Goal: Task Accomplishment & Management: Manage account settings

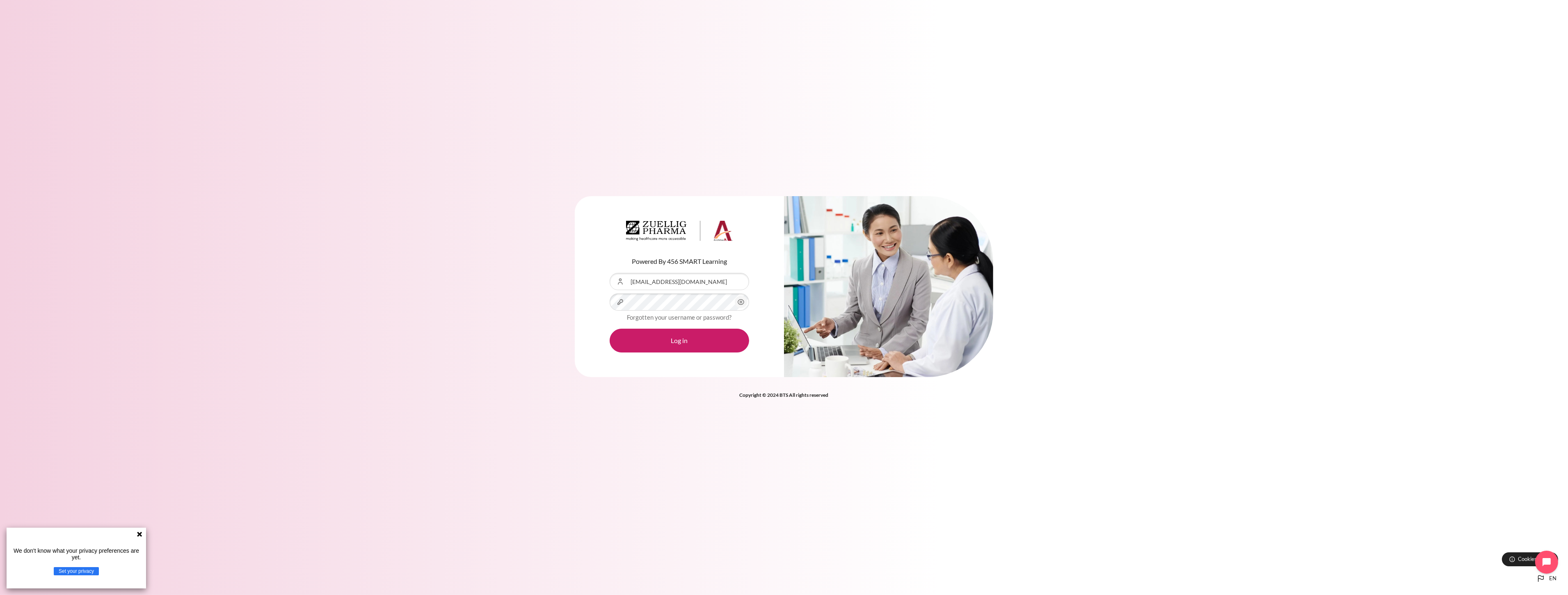
click at [610, 273] on div "Content" at bounding box center [610, 273] width 0 height 0
click at [689, 340] on button "Log in" at bounding box center [679, 340] width 139 height 24
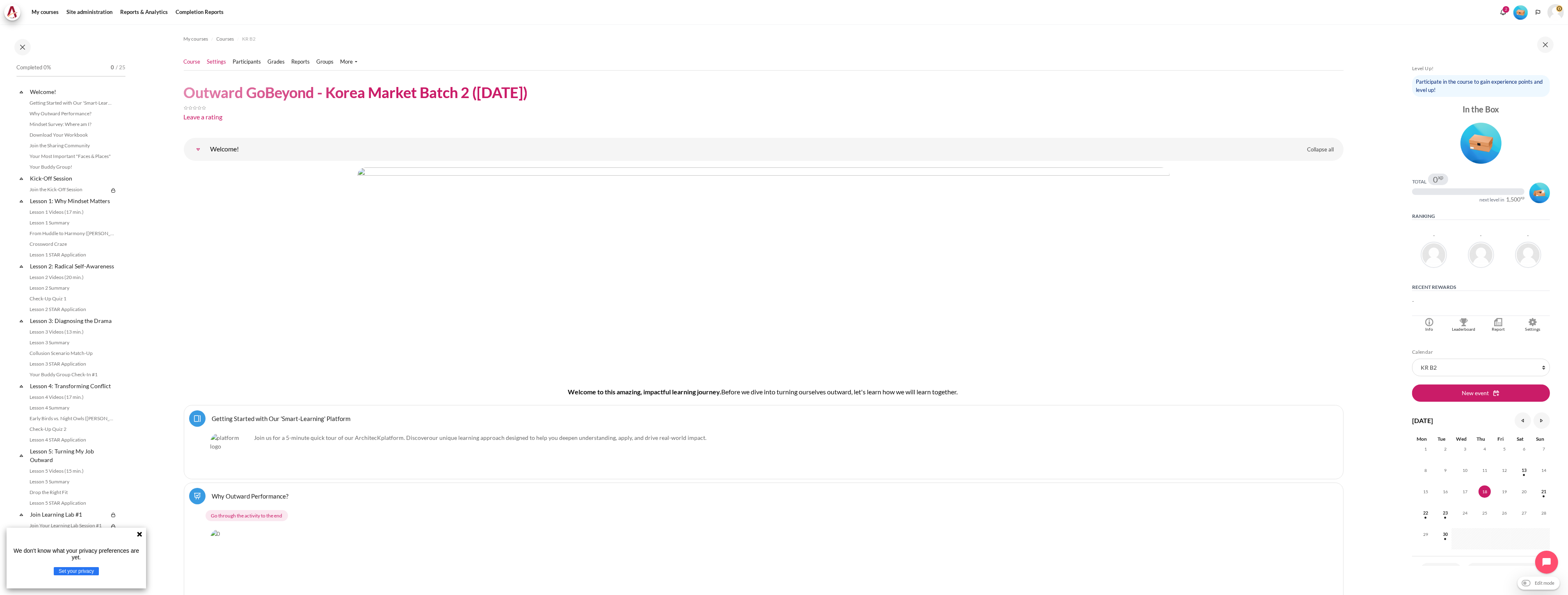
click at [221, 62] on link "Settings" at bounding box center [217, 62] width 19 height 8
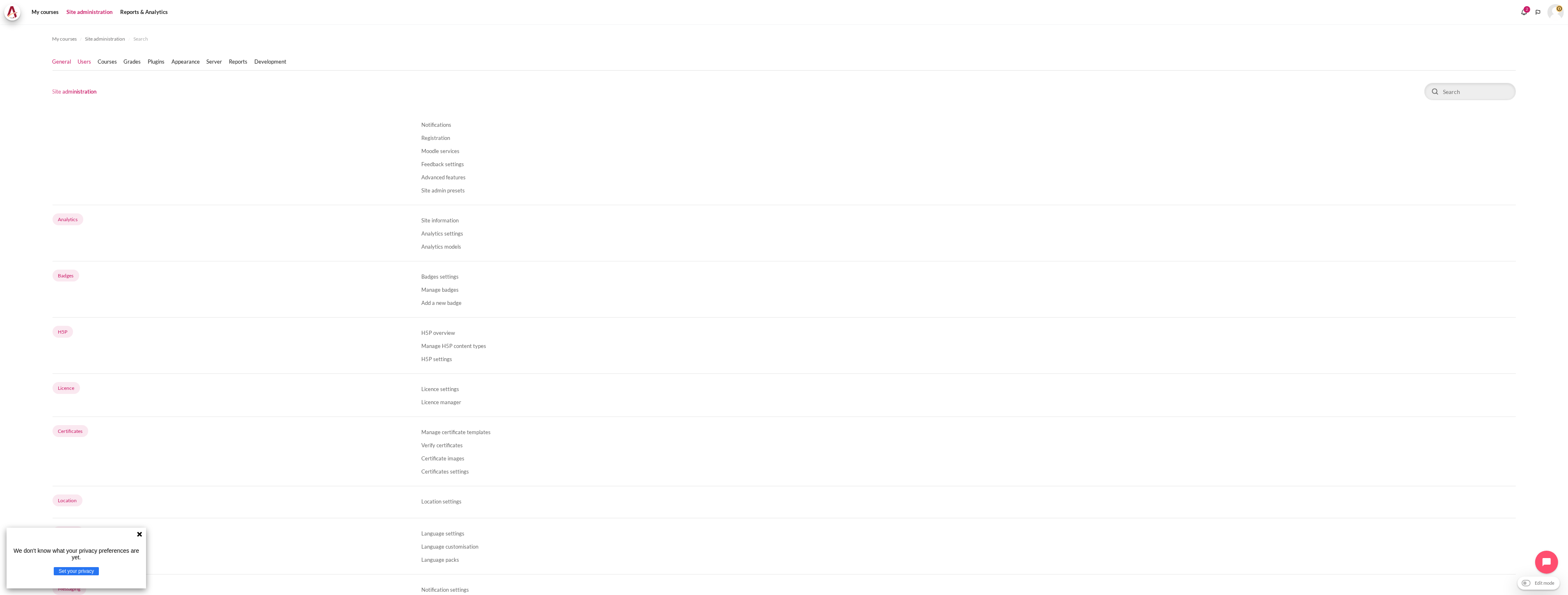
click at [79, 62] on link "Users" at bounding box center [85, 62] width 13 height 8
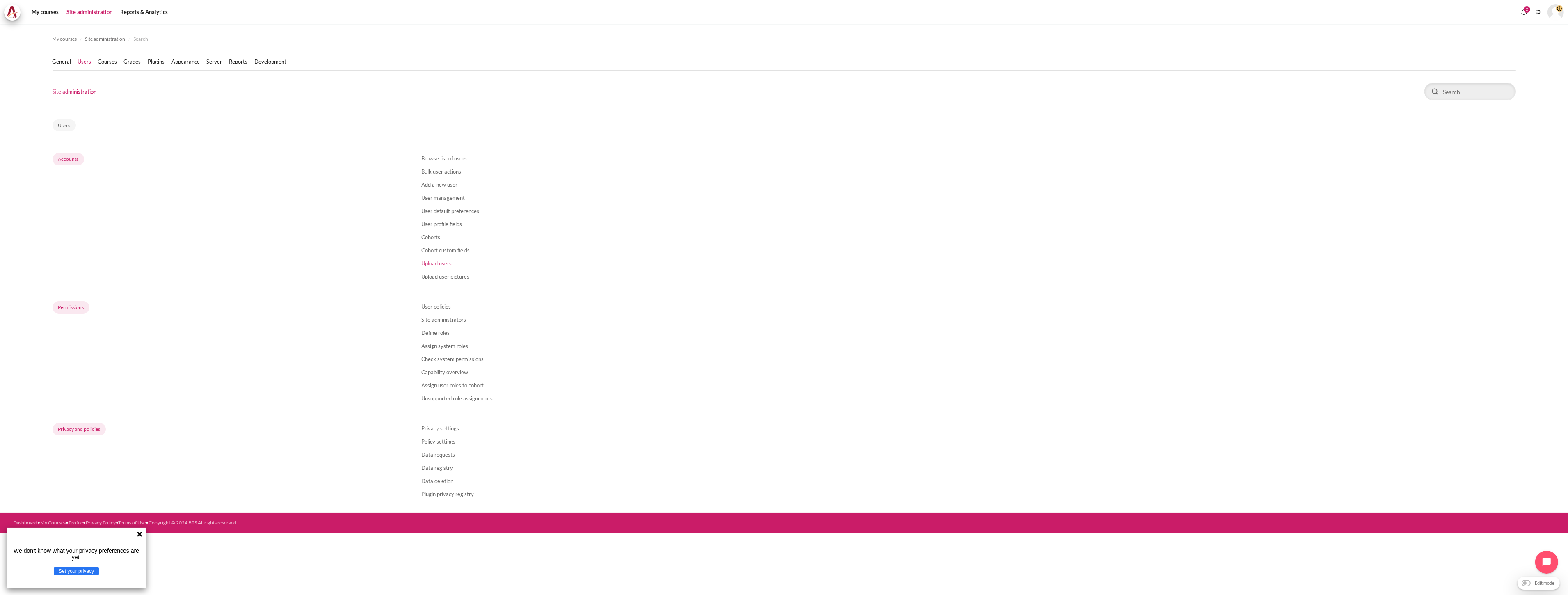
click at [445, 263] on link "Upload users" at bounding box center [436, 263] width 30 height 7
